Goal: Task Accomplishment & Management: Manage account settings

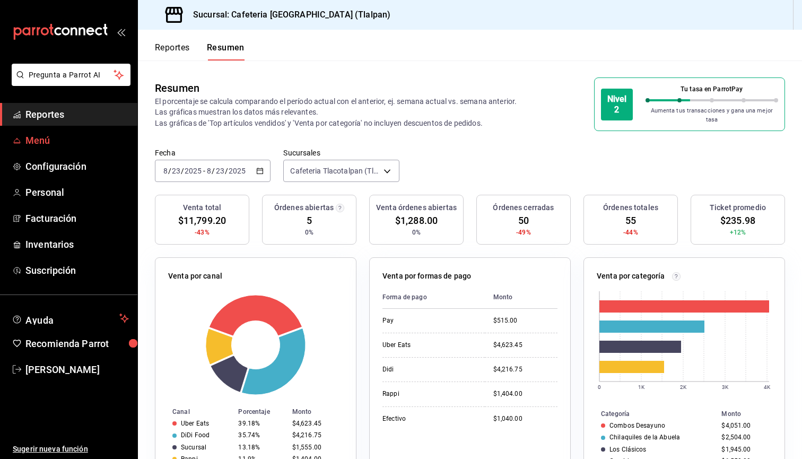
click at [46, 145] on span "Menú" at bounding box center [76, 140] width 103 height 14
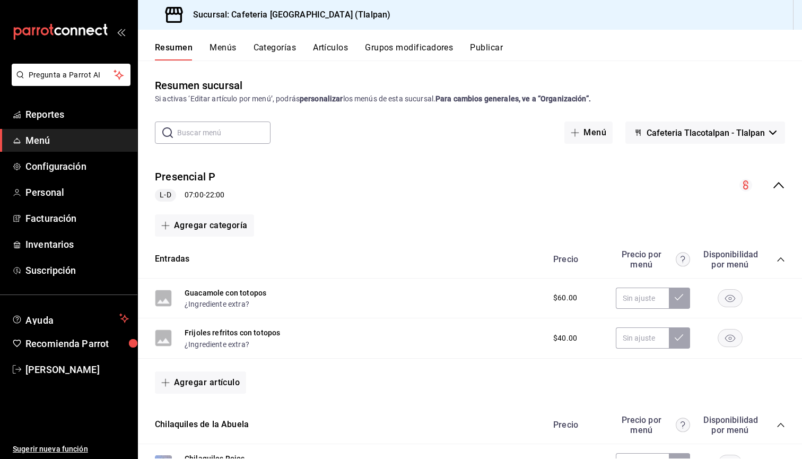
click at [281, 53] on button "Categorías" at bounding box center [275, 51] width 43 height 18
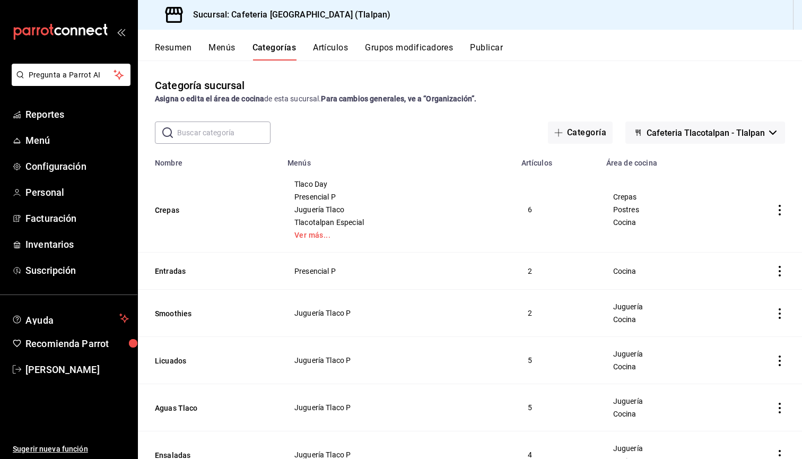
click at [239, 127] on input "text" at bounding box center [223, 132] width 93 height 21
click at [224, 48] on button "Menús" at bounding box center [221, 51] width 27 height 18
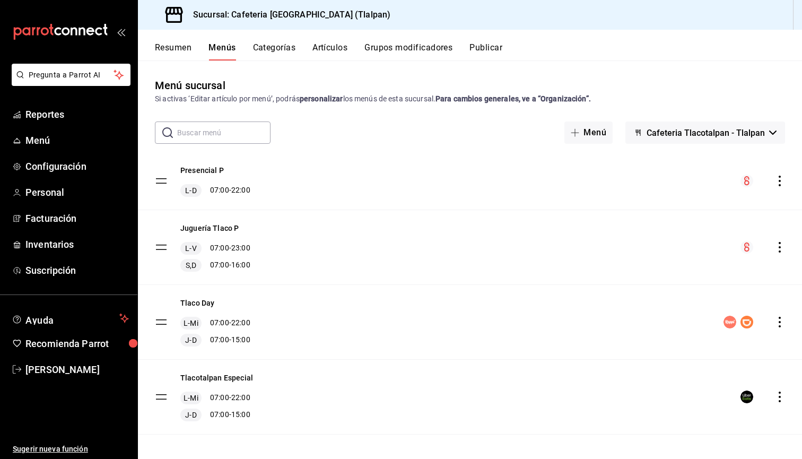
click at [189, 132] on input "text" at bounding box center [223, 132] width 93 height 21
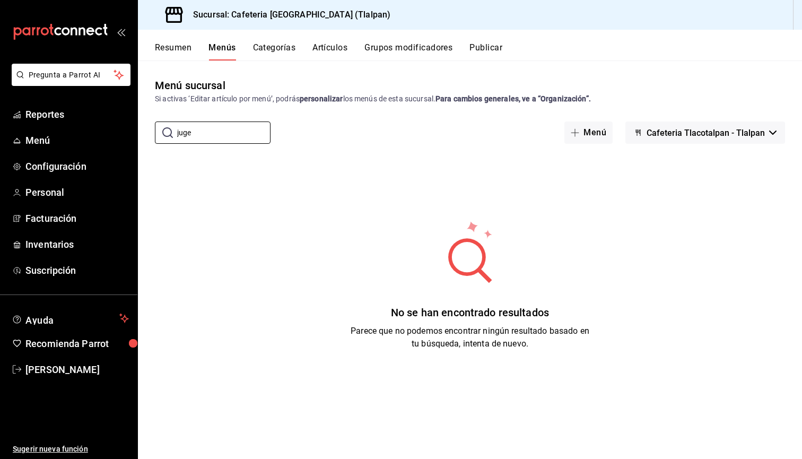
type input "juge"
click at [287, 49] on button "Categorías" at bounding box center [274, 51] width 43 height 18
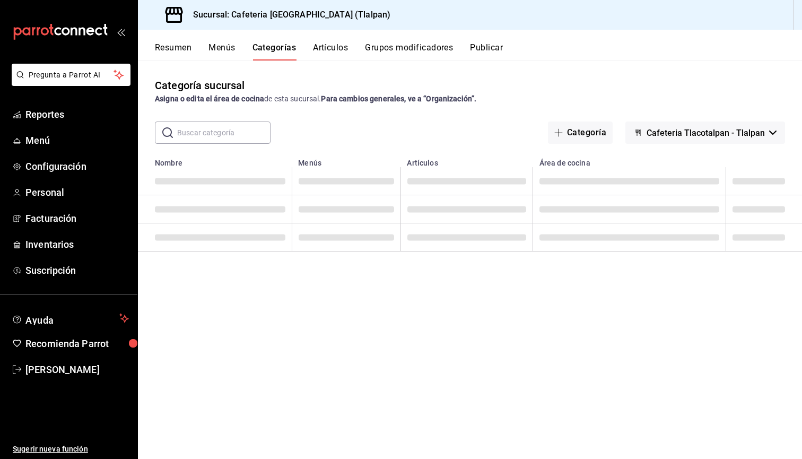
click at [232, 130] on input "text" at bounding box center [223, 132] width 93 height 21
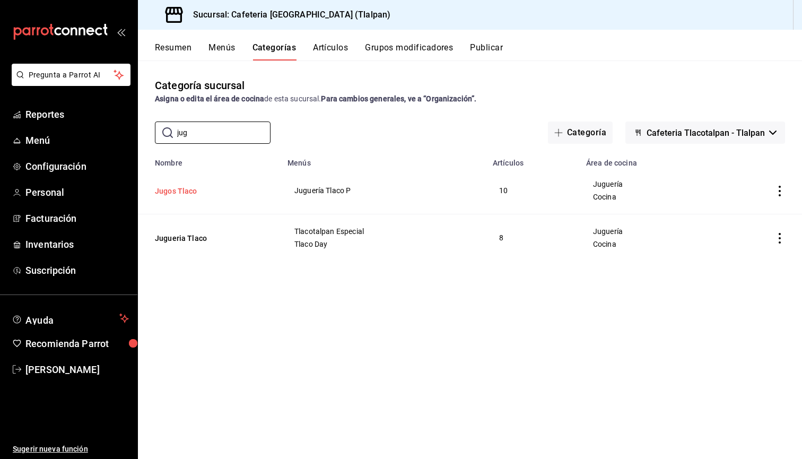
type input "jug"
click at [189, 193] on button "Jugos Tlaco" at bounding box center [208, 191] width 106 height 11
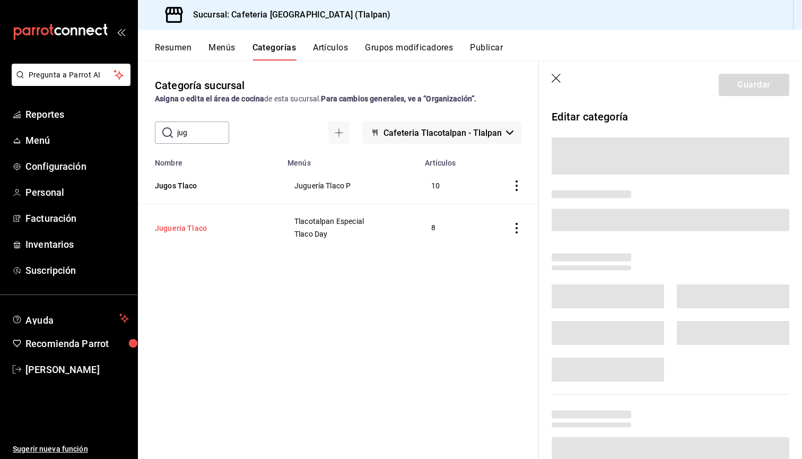
click at [191, 224] on button "Jugueria Tlaco" at bounding box center [208, 228] width 106 height 11
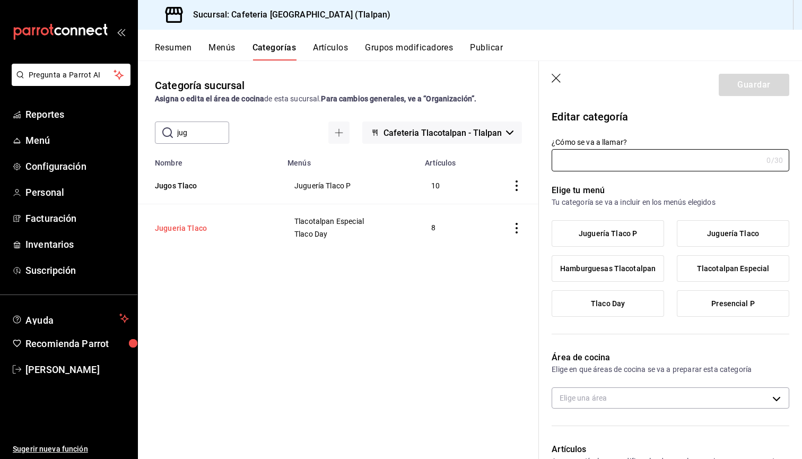
type input "Jugueria Tlaco"
type input "1739969803607565"
type input "dd039789-a7ac-457a-b5a6-d546fc0b67aa,efc4027d-3a27-4182-a276-48fcdbe64a2f"
radio input "false"
radio input "true"
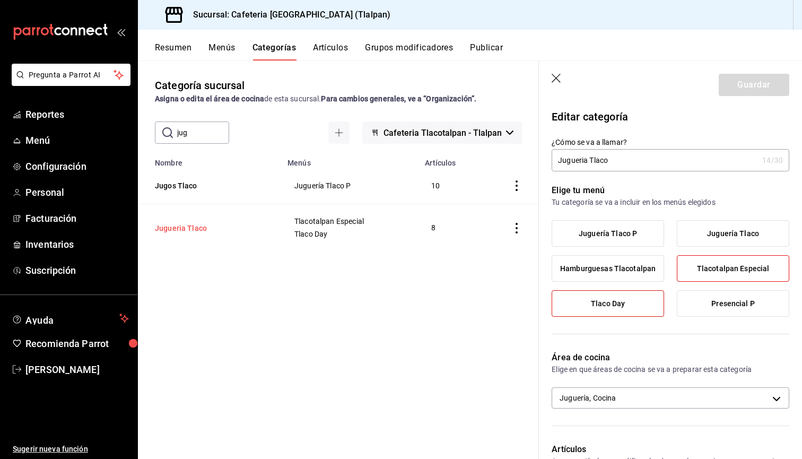
click at [190, 226] on button "Jugueria Tlaco" at bounding box center [208, 228] width 106 height 11
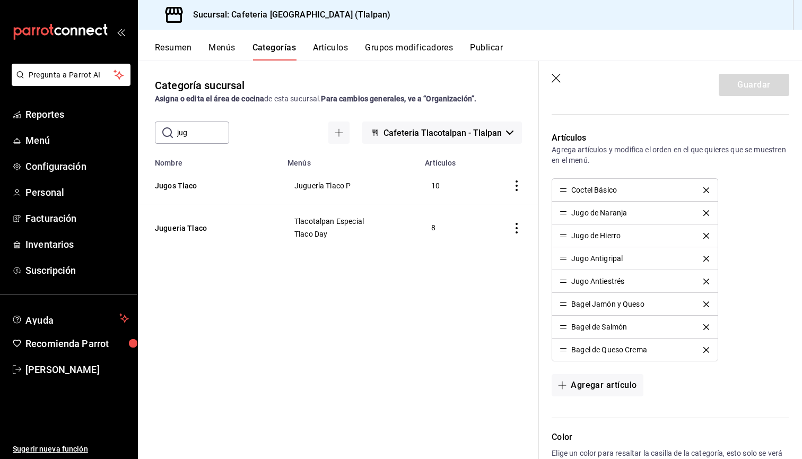
scroll to position [312, 0]
click at [707, 348] on icon "delete" at bounding box center [706, 349] width 6 height 6
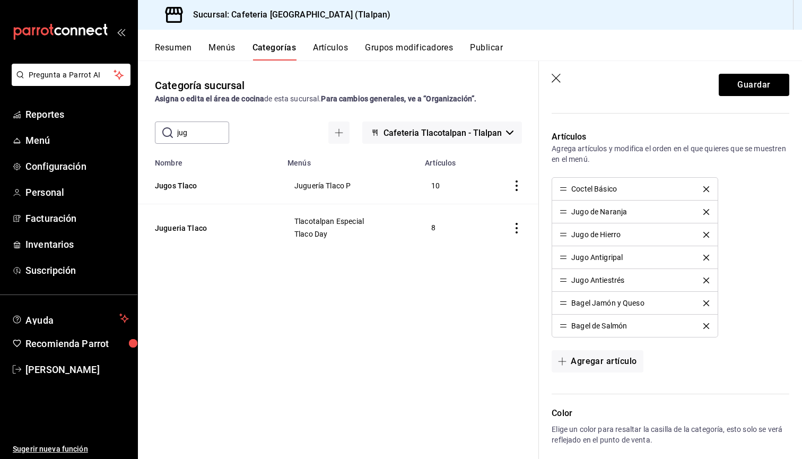
click at [705, 299] on li "Bagel Jamón y Queso" at bounding box center [634, 303] width 165 height 23
click at [708, 300] on icon "delete" at bounding box center [706, 303] width 6 height 6
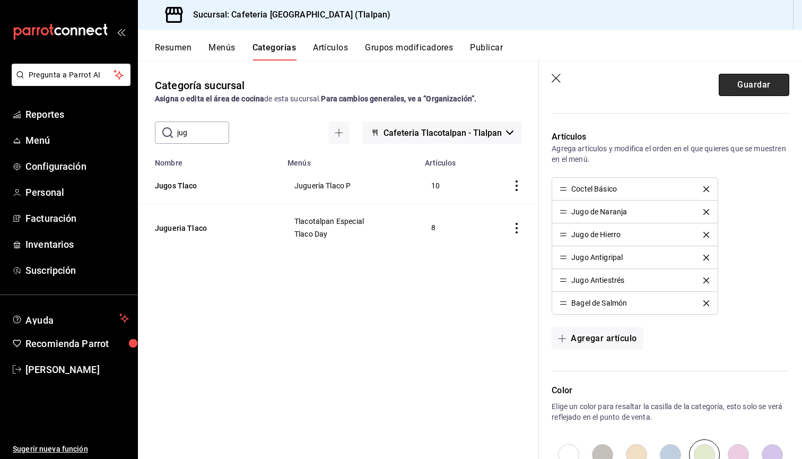
click at [740, 90] on button "Guardar" at bounding box center [754, 85] width 71 height 22
